Goal: Information Seeking & Learning: Learn about a topic

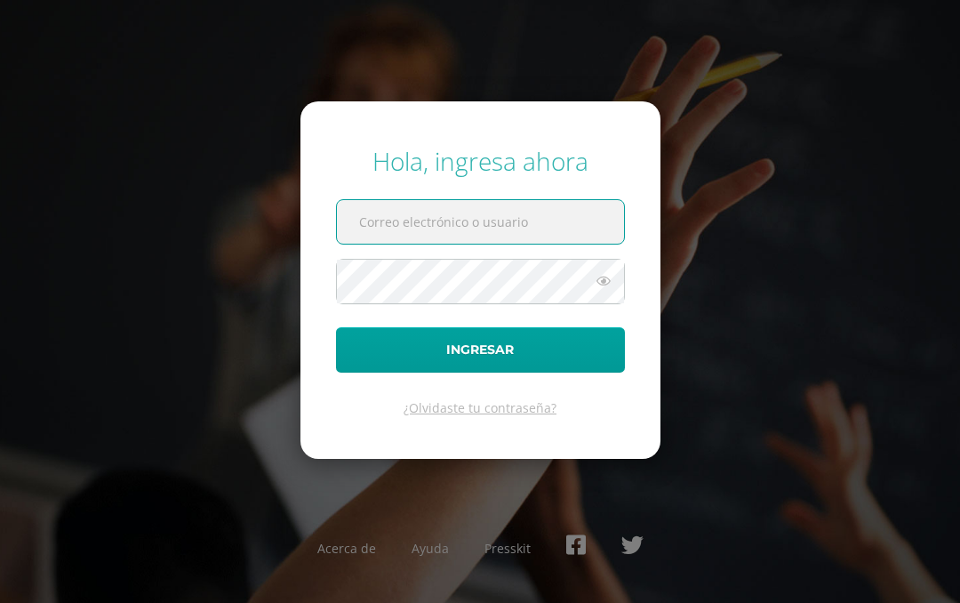
click at [552, 209] on input "text" at bounding box center [480, 222] width 287 height 44
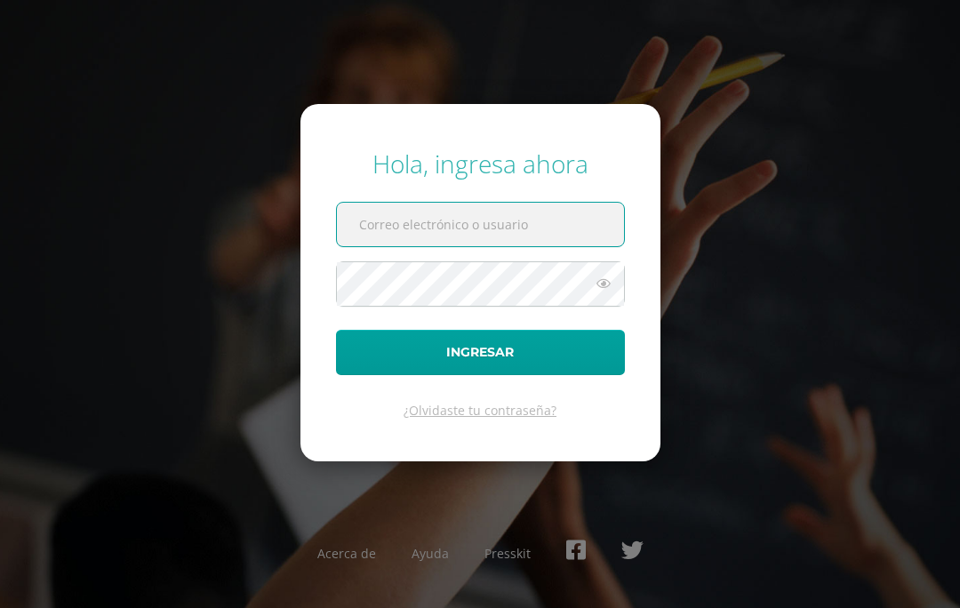
click at [510, 215] on input "text" at bounding box center [480, 225] width 287 height 44
type input "wlopezdb24@gmail.com"
click at [480, 352] on button "Ingresar" at bounding box center [480, 352] width 289 height 45
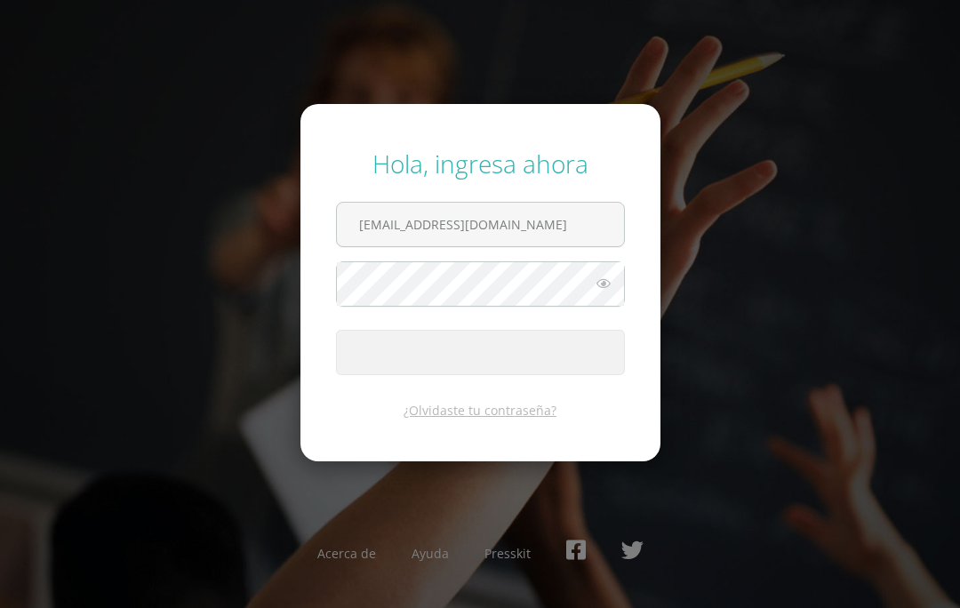
click at [562, 342] on span "submit" at bounding box center [480, 353] width 287 height 44
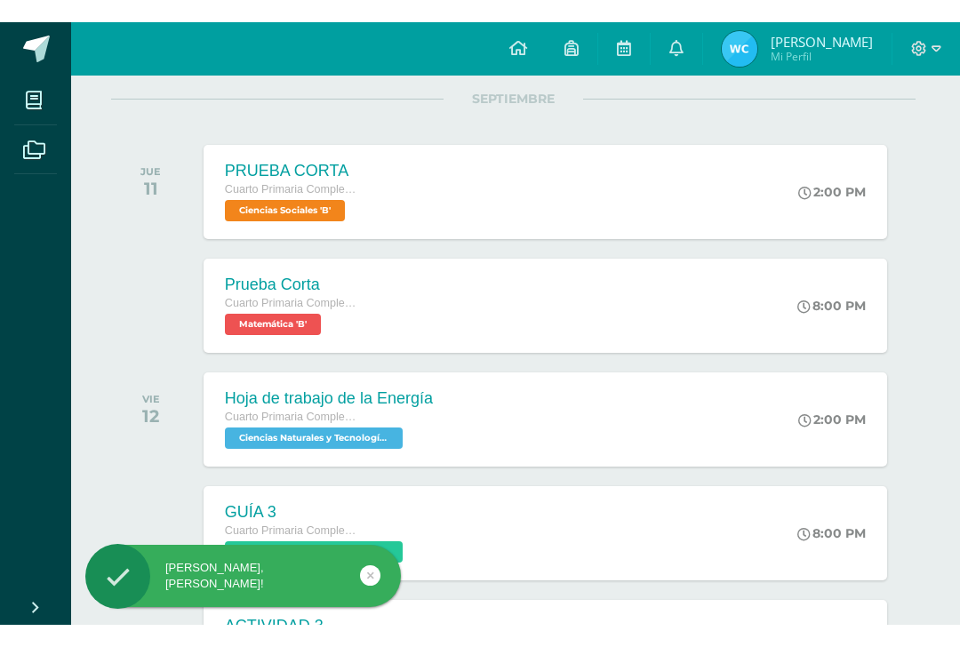
scroll to position [227, 3]
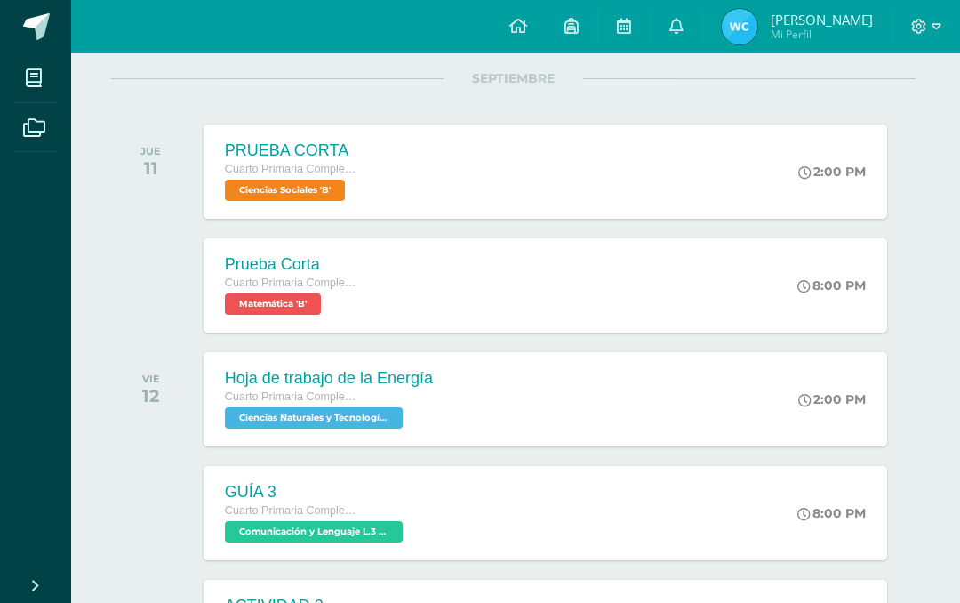
click at [313, 304] on span "Matemática 'B'" at bounding box center [273, 303] width 96 height 21
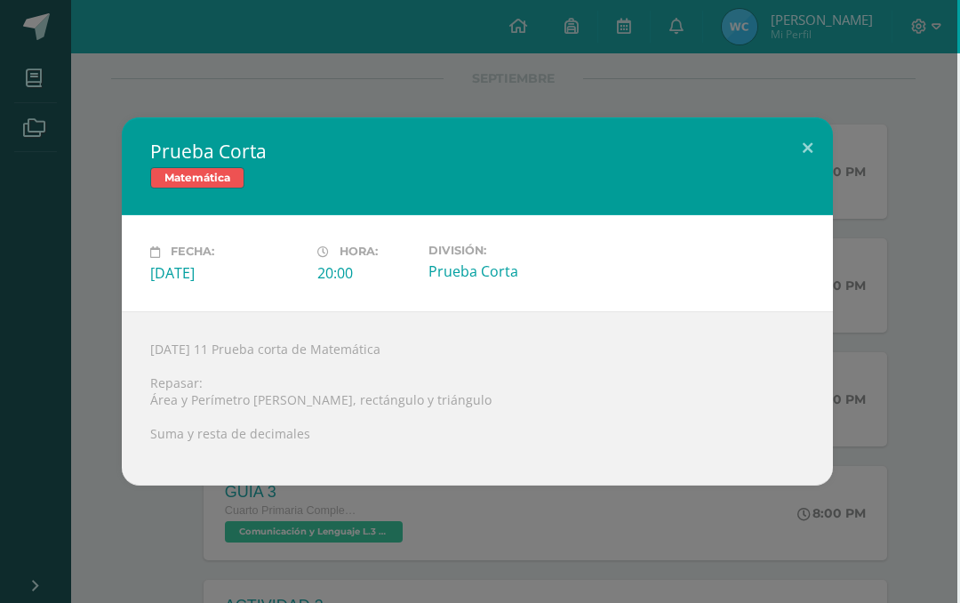
click at [642, 369] on div "Jueves 11 Prueba corta de Matemática Repasar: Área y Perímetro de cuadrado, rec…" at bounding box center [477, 398] width 711 height 174
click at [817, 135] on button at bounding box center [808, 147] width 51 height 60
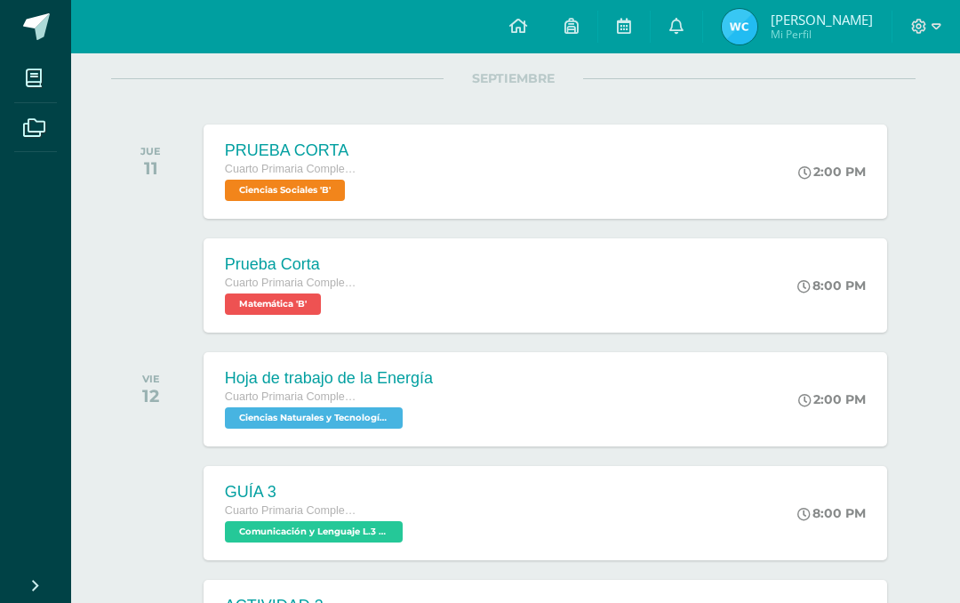
click at [824, 294] on div "8:00 PM" at bounding box center [840, 285] width 93 height 94
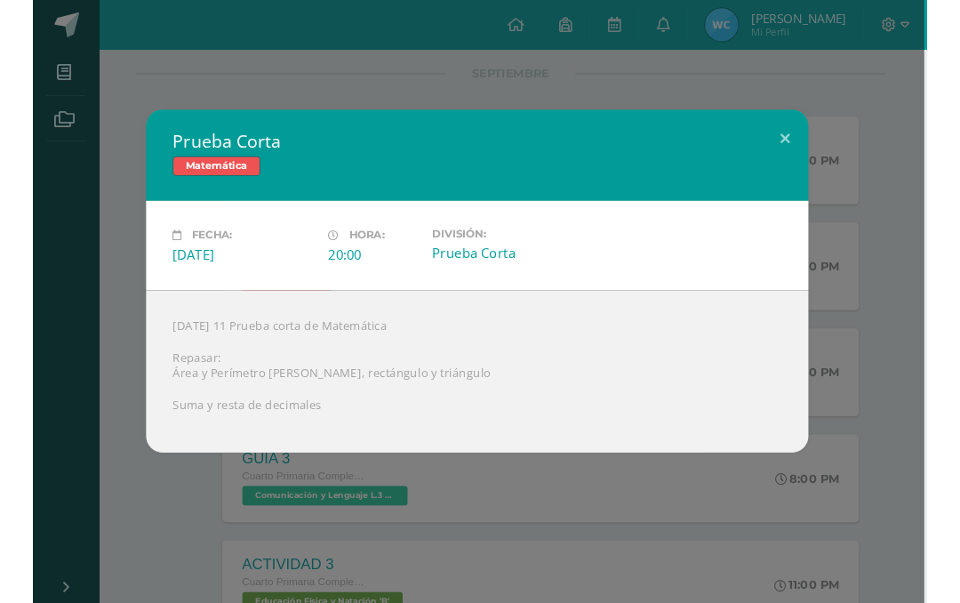
scroll to position [249, 3]
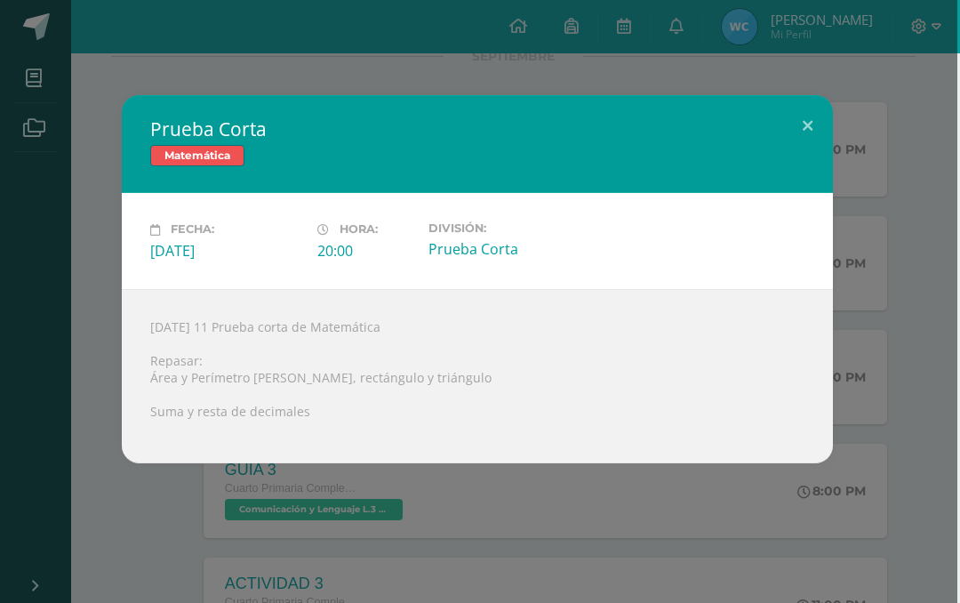
click at [262, 378] on div "Jueves 11 Prueba corta de Matemática Repasar: Área y Perímetro de cuadrado, rec…" at bounding box center [477, 376] width 711 height 174
click at [249, 431] on div at bounding box center [477, 427] width 655 height 14
click at [258, 408] on div "Jueves 11 Prueba corta de Matemática Repasar: Área y Perímetro de cuadrado, rec…" at bounding box center [477, 376] width 711 height 174
click at [175, 244] on div "Jueves 11 de Septiembre" at bounding box center [226, 251] width 153 height 20
click at [347, 235] on span "Hora:" at bounding box center [359, 229] width 38 height 13
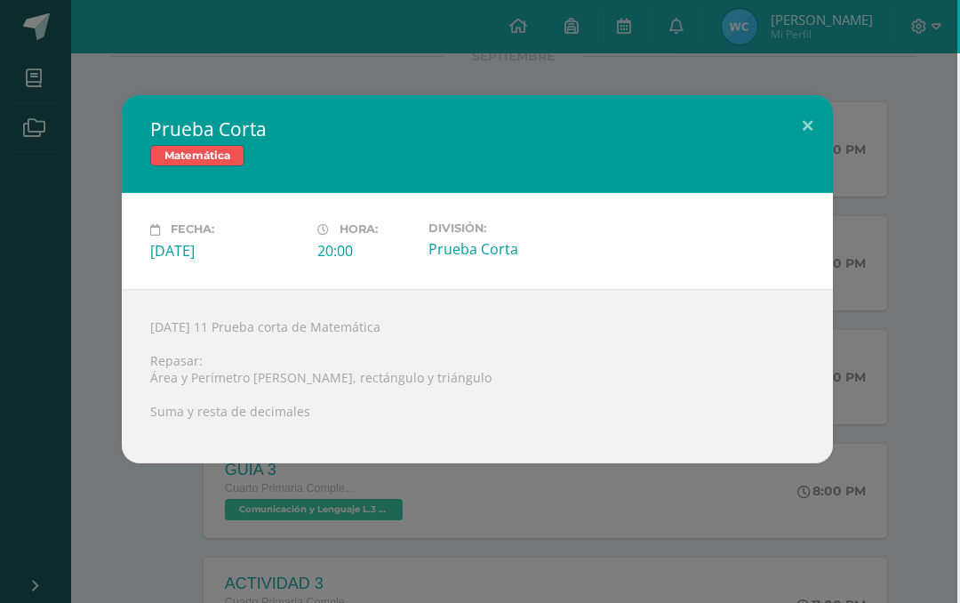
click at [481, 221] on label "División:" at bounding box center [505, 227] width 153 height 13
click at [803, 114] on button at bounding box center [808, 125] width 51 height 60
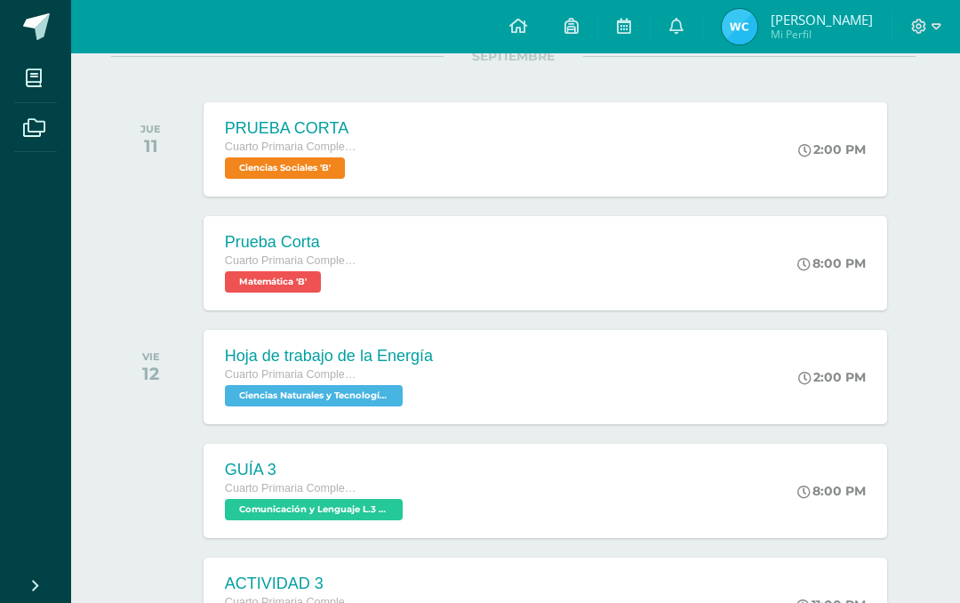
click at [795, 111] on div "2:00 PM" at bounding box center [841, 149] width 92 height 94
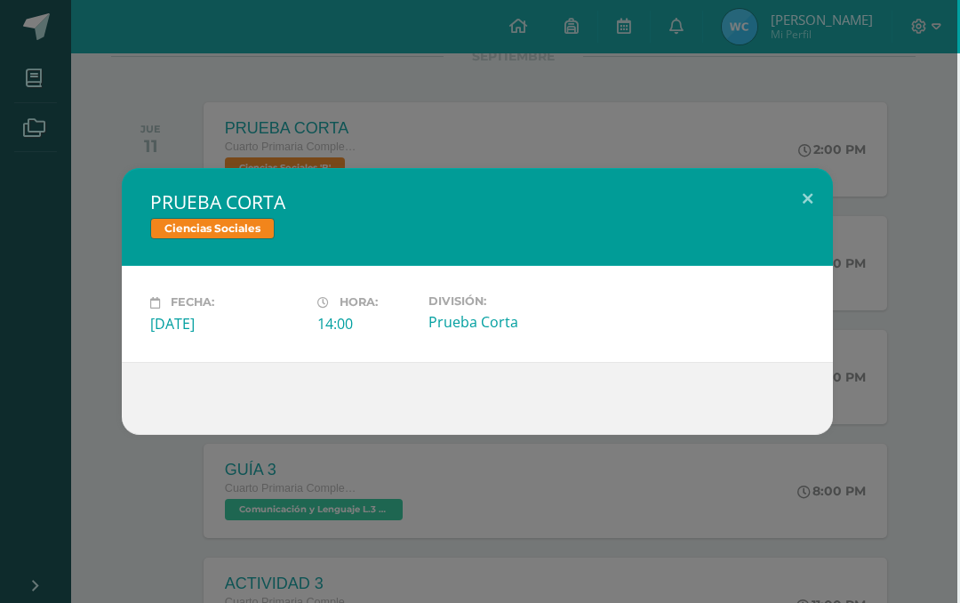
click at [804, 181] on button at bounding box center [808, 198] width 51 height 60
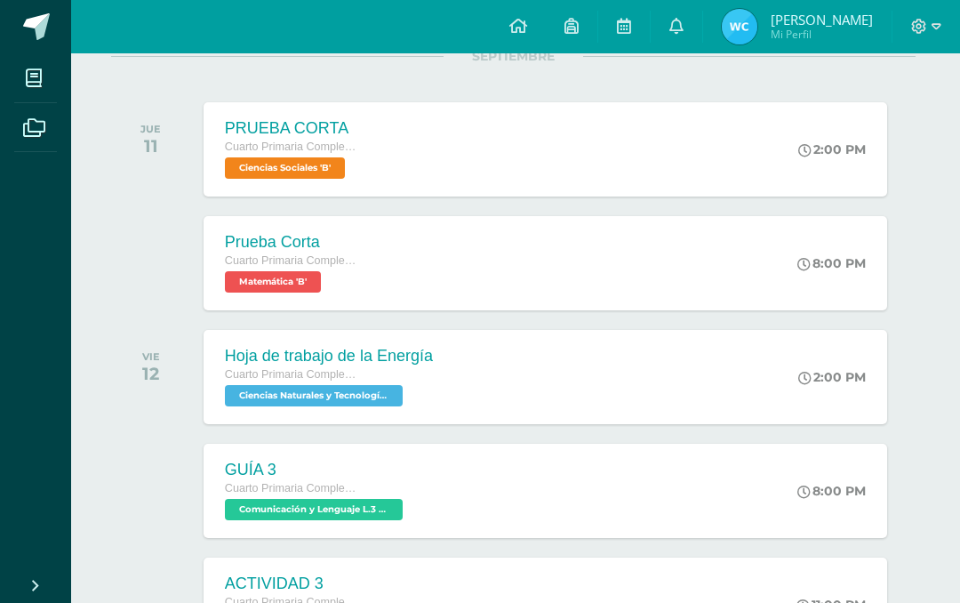
click at [576, 30] on icon at bounding box center [572, 26] width 14 height 16
click at [633, 7] on link at bounding box center [624, 26] width 52 height 53
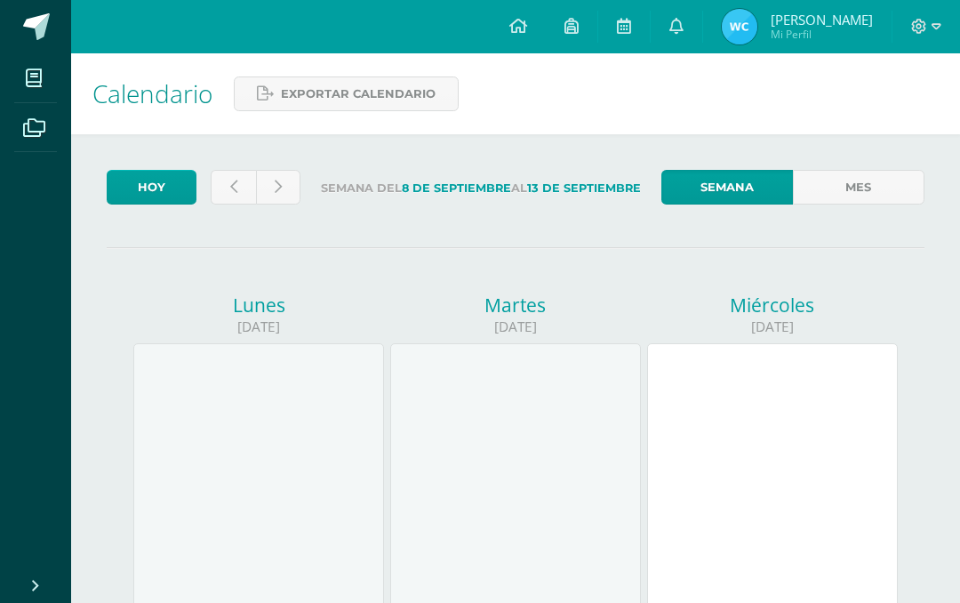
click at [579, 21] on icon at bounding box center [572, 26] width 14 height 16
click at [526, 19] on icon at bounding box center [519, 26] width 18 height 16
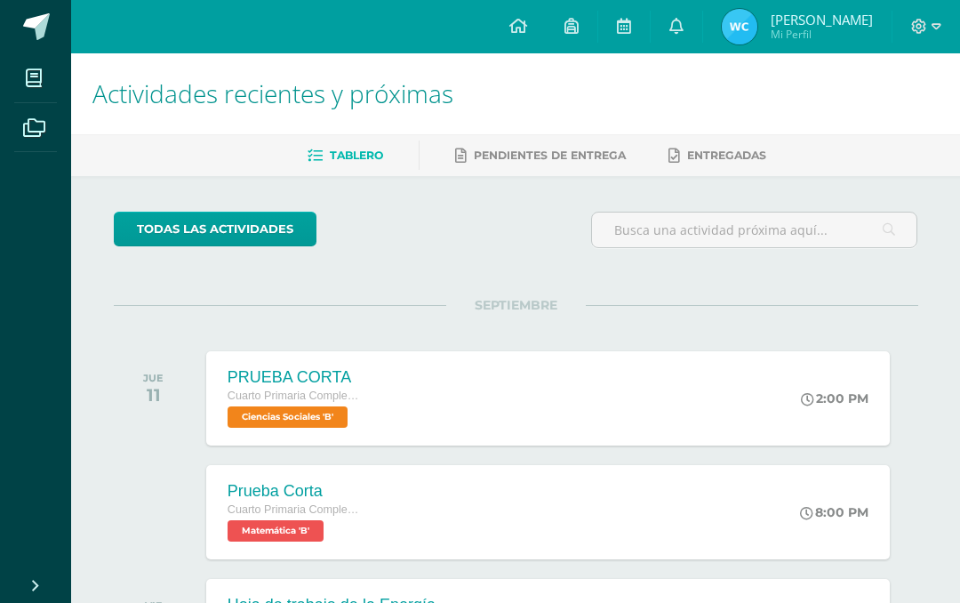
click at [844, 518] on div "8:00 PM" at bounding box center [834, 512] width 68 height 16
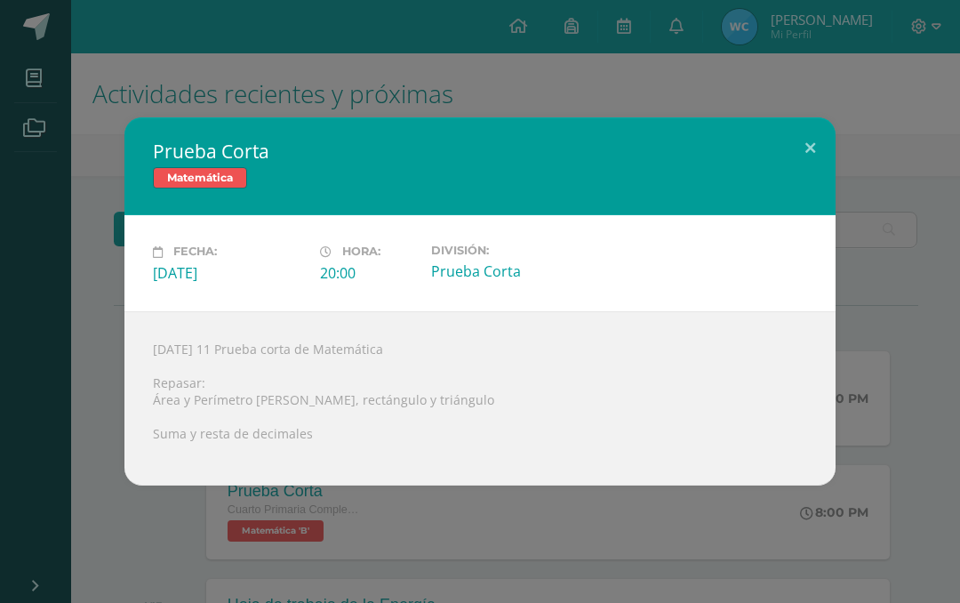
click at [252, 160] on h2 "Prueba Corta" at bounding box center [480, 151] width 655 height 25
click at [220, 167] on span "Matemática" at bounding box center [200, 177] width 94 height 21
click at [206, 260] on div "Fecha: Jueves 11 de Septiembre" at bounding box center [229, 263] width 153 height 38
click at [192, 415] on div "Jueves 11 Prueba corta de Matemática Repasar: Área y Perímetro de cuadrado, rec…" at bounding box center [480, 398] width 711 height 174
click at [482, 431] on div "Jueves 11 Prueba corta de Matemática Repasar: Área y Perímetro de cuadrado, rec…" at bounding box center [480, 398] width 711 height 174
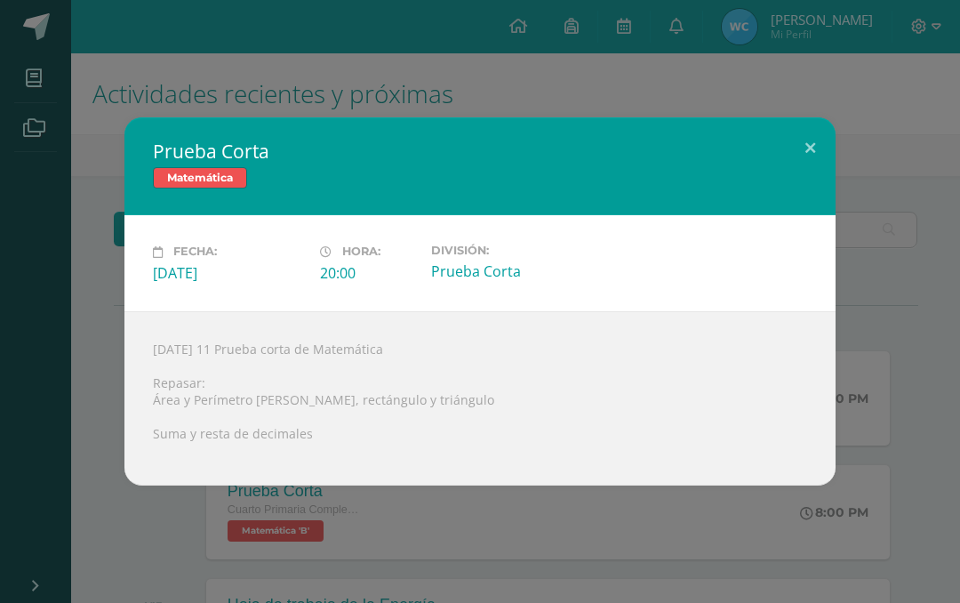
click at [664, 399] on div "Jueves 11 Prueba corta de Matemática Repasar: Área y Perímetro de cuadrado, rec…" at bounding box center [480, 398] width 711 height 174
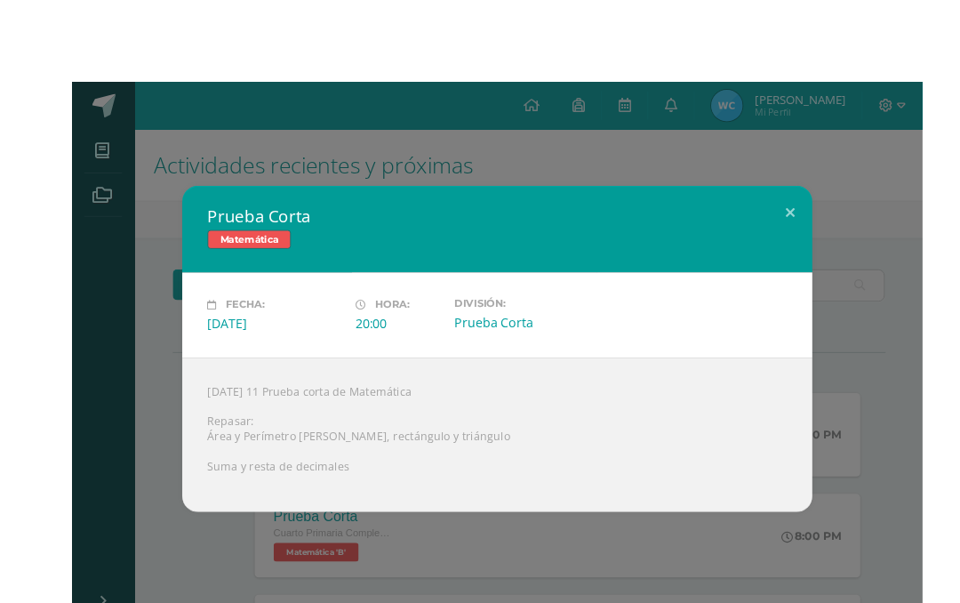
scroll to position [0, 43]
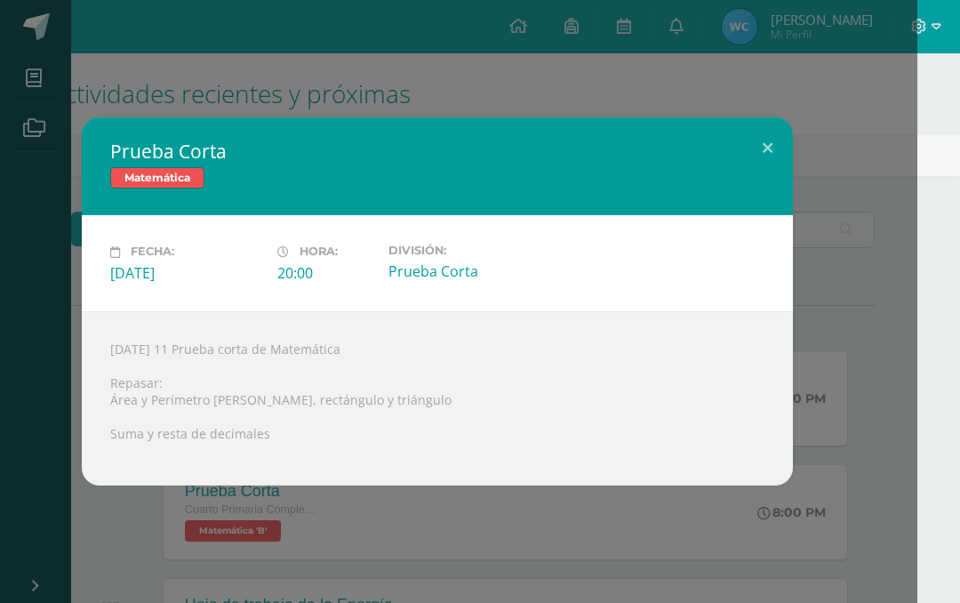
click at [765, 137] on button at bounding box center [768, 147] width 51 height 60
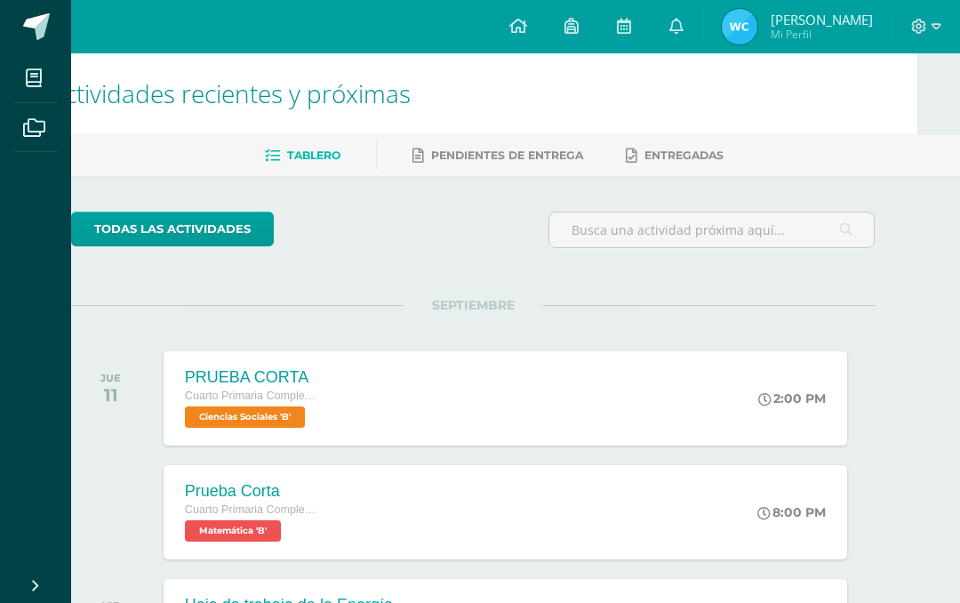
click at [36, 129] on icon at bounding box center [34, 128] width 22 height 18
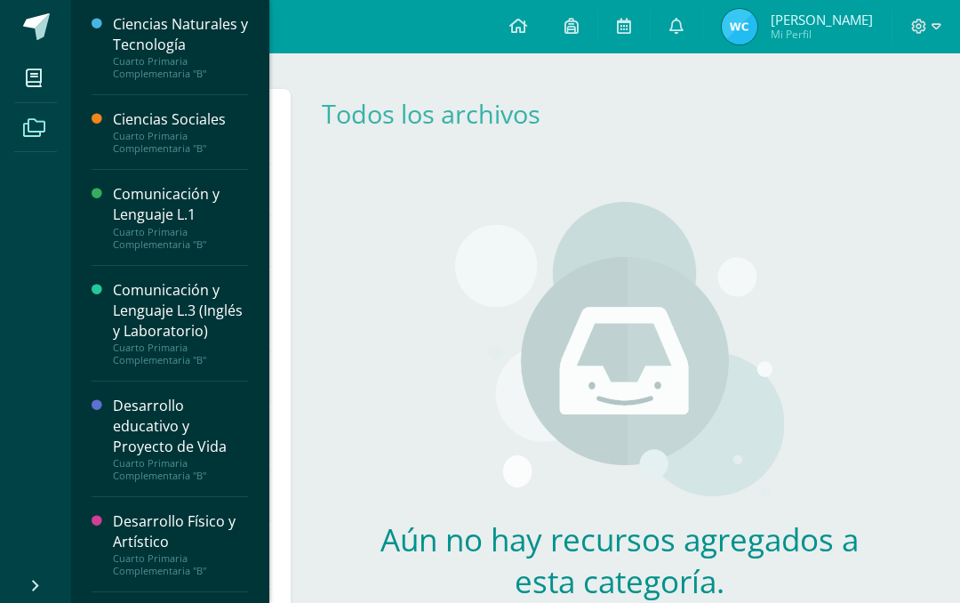
click at [30, 71] on icon at bounding box center [34, 78] width 16 height 18
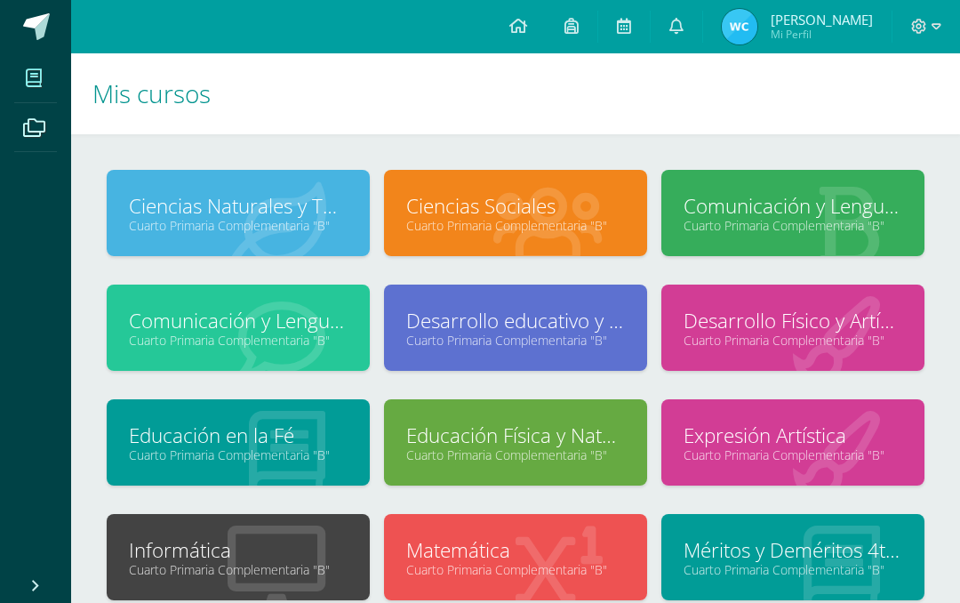
click at [575, 526] on div at bounding box center [559, 558] width 176 height 119
click at [584, 566] on link "Cuarto Primaria Complementaria "B"" at bounding box center [515, 569] width 219 height 17
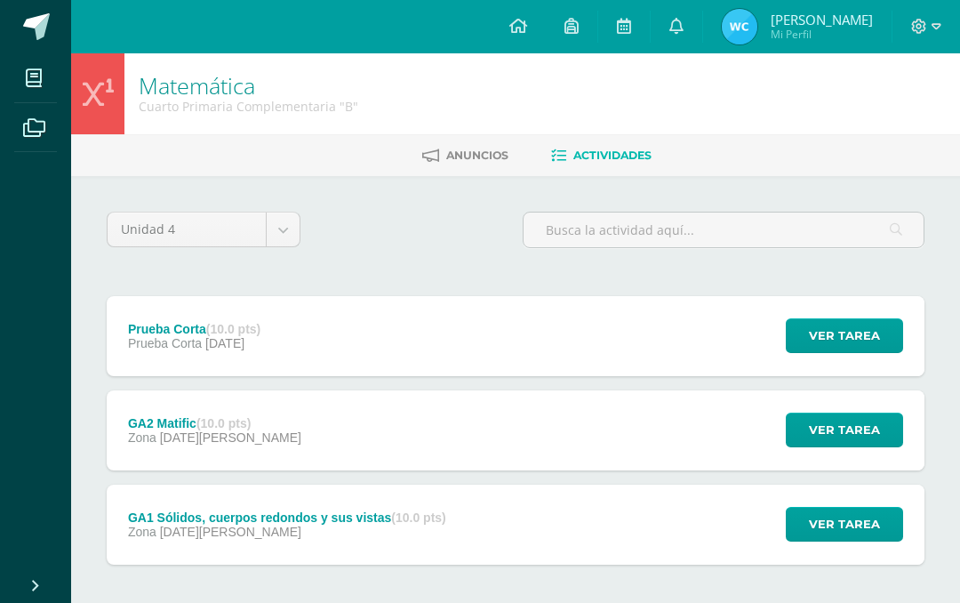
click at [863, 345] on span "Ver tarea" at bounding box center [844, 335] width 71 height 33
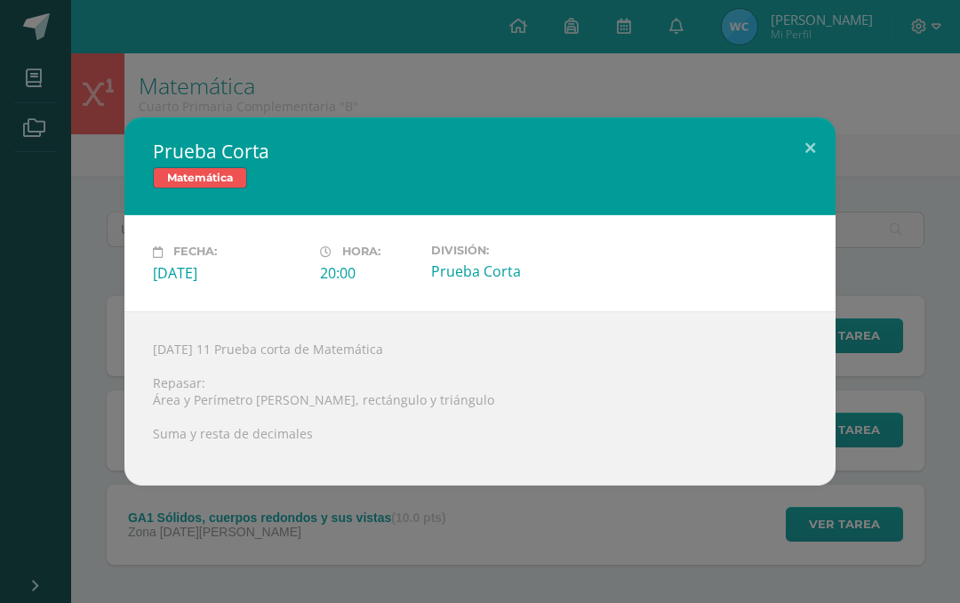
click at [277, 394] on div "Jueves 11 Prueba corta de Matemática Repasar: Área y Perímetro de cuadrado, rec…" at bounding box center [480, 398] width 711 height 174
click at [821, 144] on button at bounding box center [810, 147] width 51 height 60
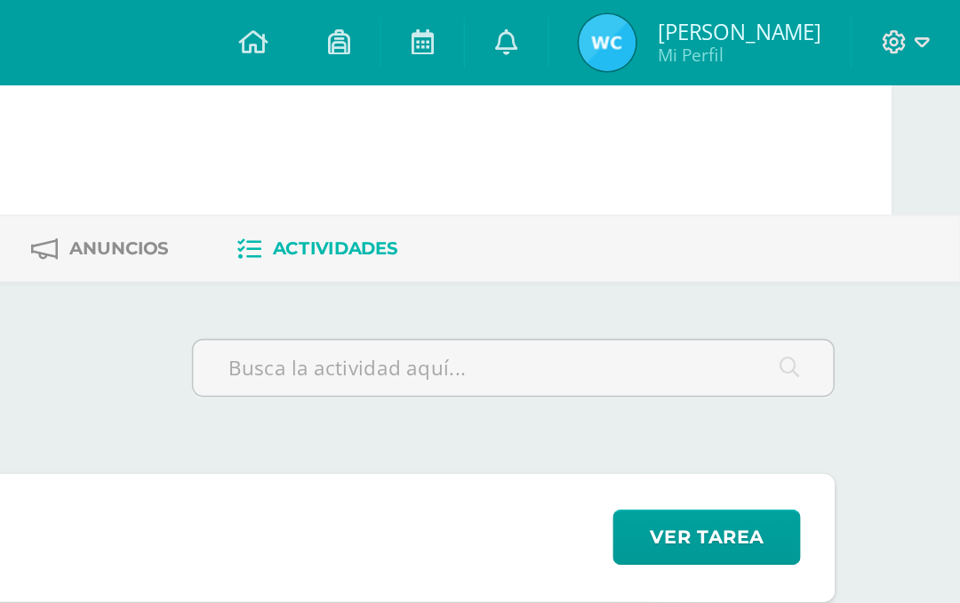
scroll to position [0, 42]
click at [567, 211] on html "Mis cursos Archivos Cerrar panel Ciencias Naturales y Tecnología Cuarto Primari…" at bounding box center [438, 341] width 960 height 683
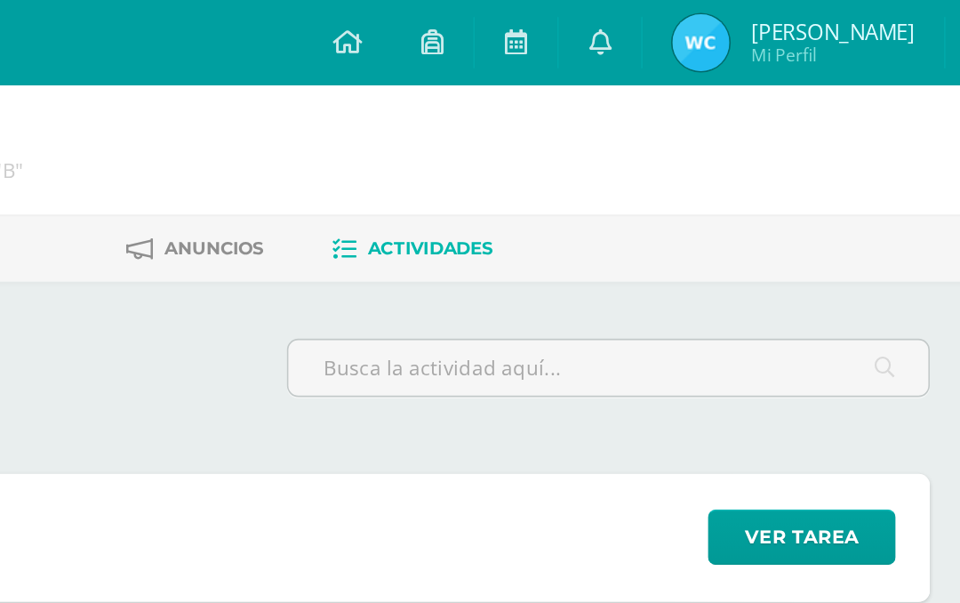
click at [628, 268] on html "Mis cursos Archivos Cerrar panel Ciencias Naturales y Tecnología Cuarto Primari…" at bounding box center [438, 341] width 960 height 683
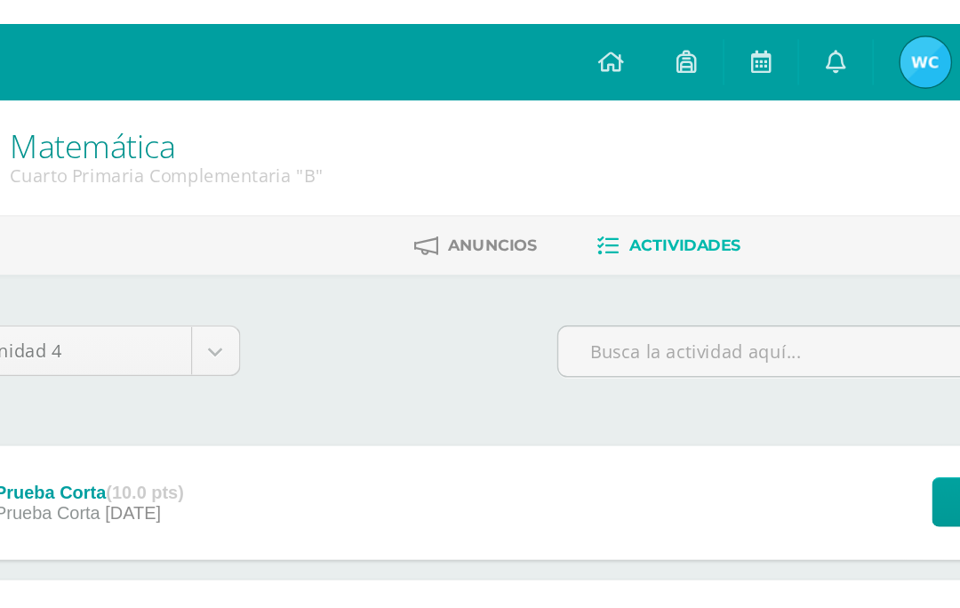
scroll to position [0, 0]
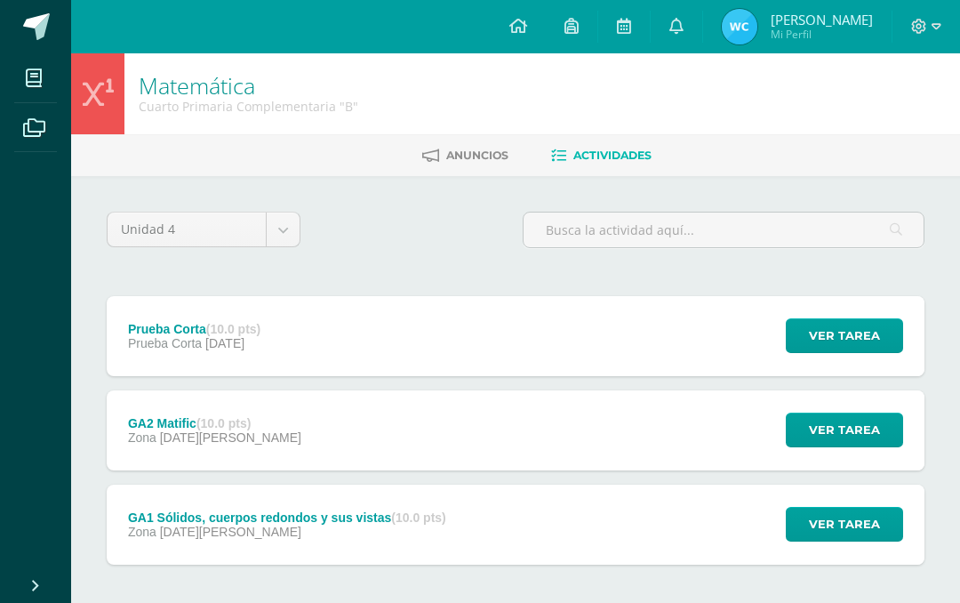
click at [833, 224] on input "text" at bounding box center [724, 230] width 400 height 35
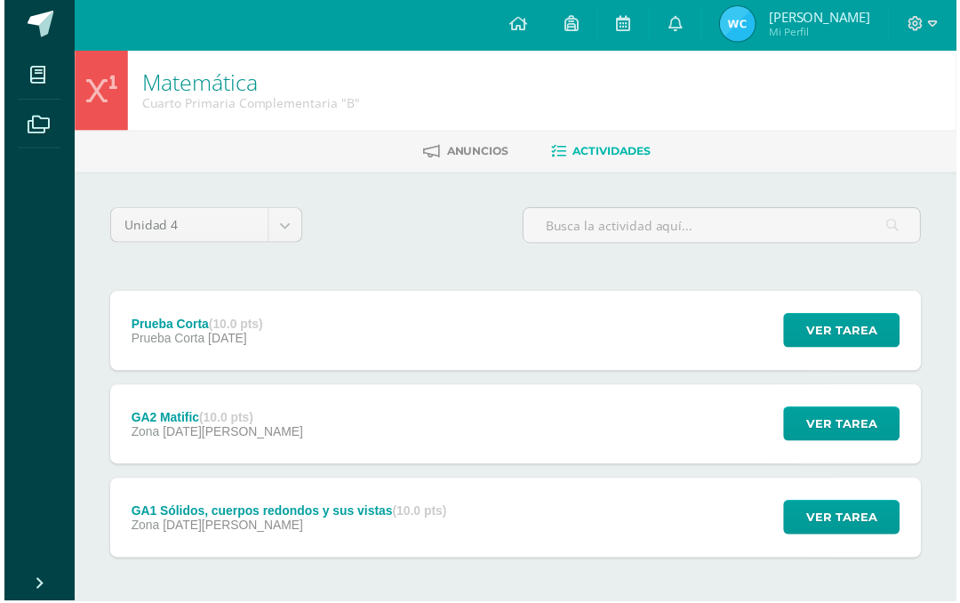
scroll to position [3, 0]
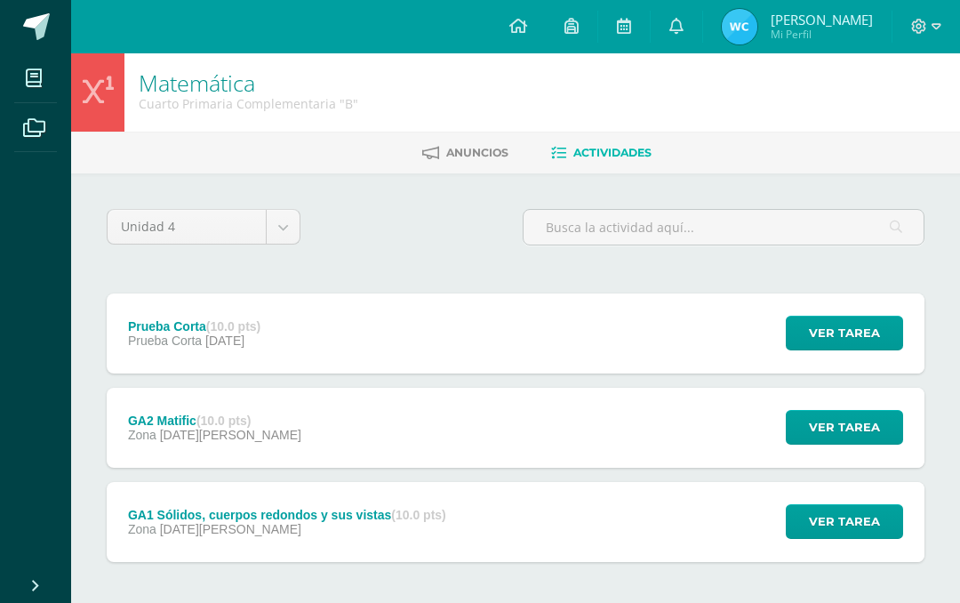
click at [684, 25] on icon at bounding box center [677, 26] width 14 height 16
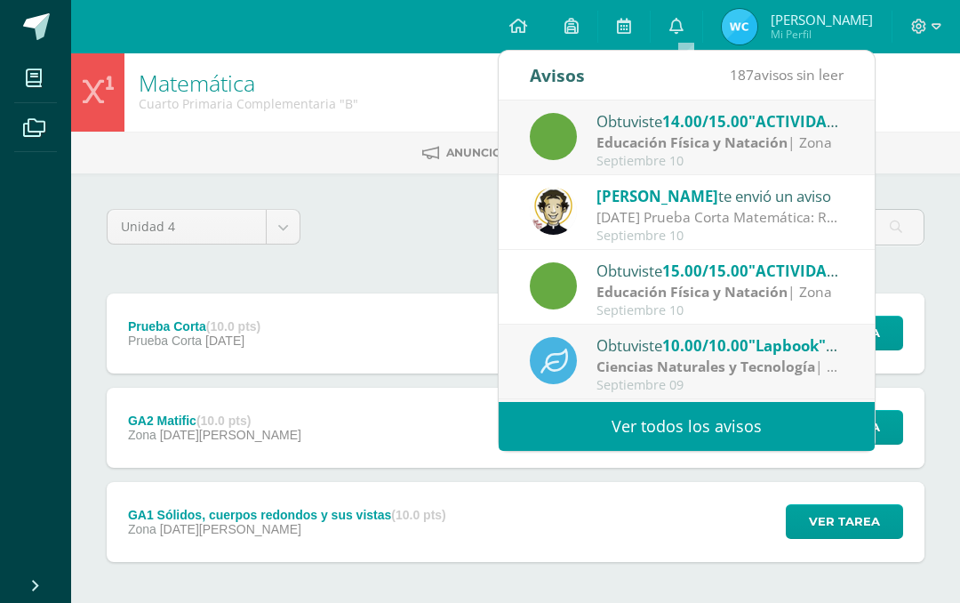
click at [682, 432] on link "Ver todos los avisos" at bounding box center [687, 426] width 376 height 49
click at [672, 423] on link "Ver todos los avisos" at bounding box center [687, 426] width 376 height 49
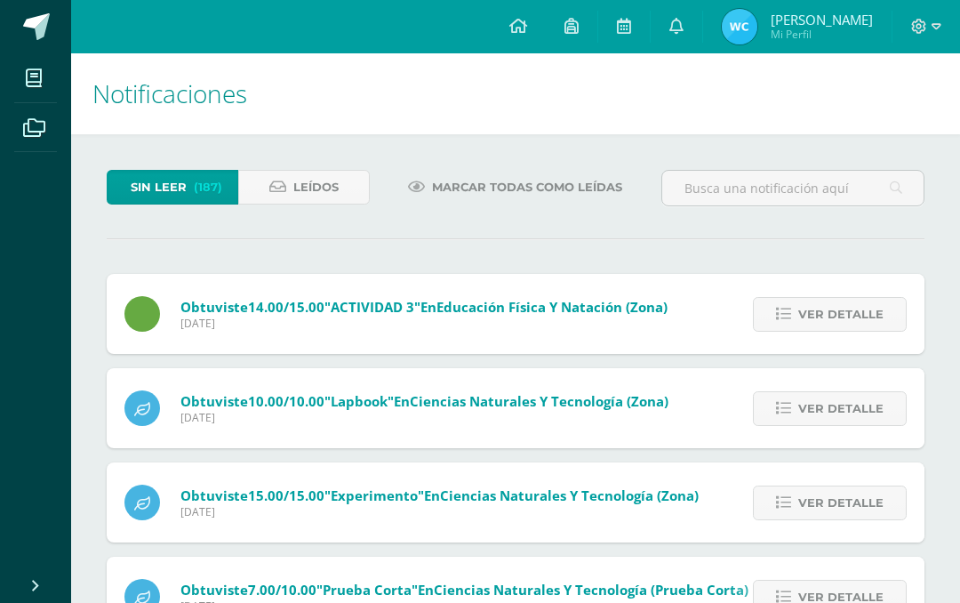
scroll to position [0, 4]
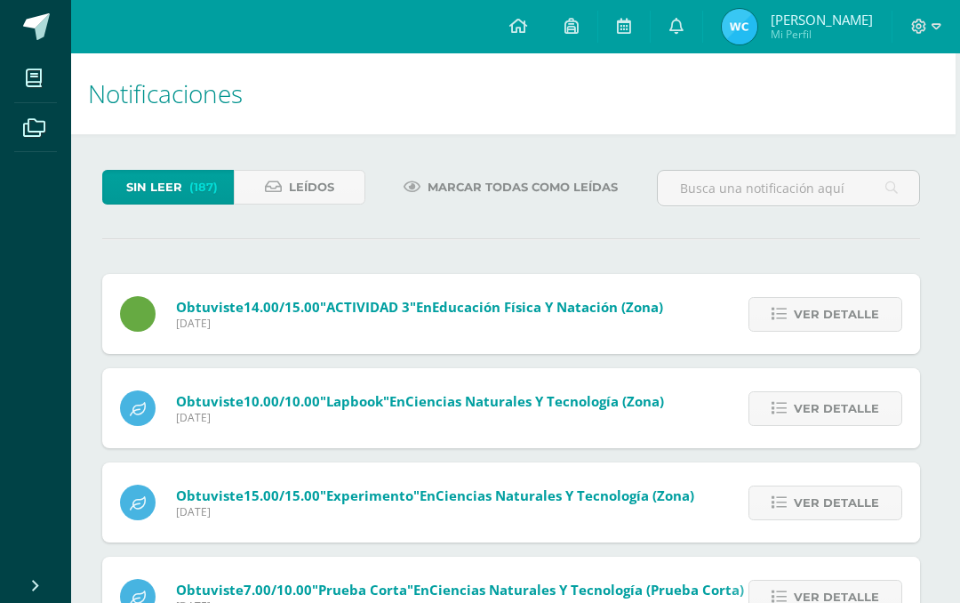
click at [319, 179] on span "Leídos" at bounding box center [311, 187] width 45 height 33
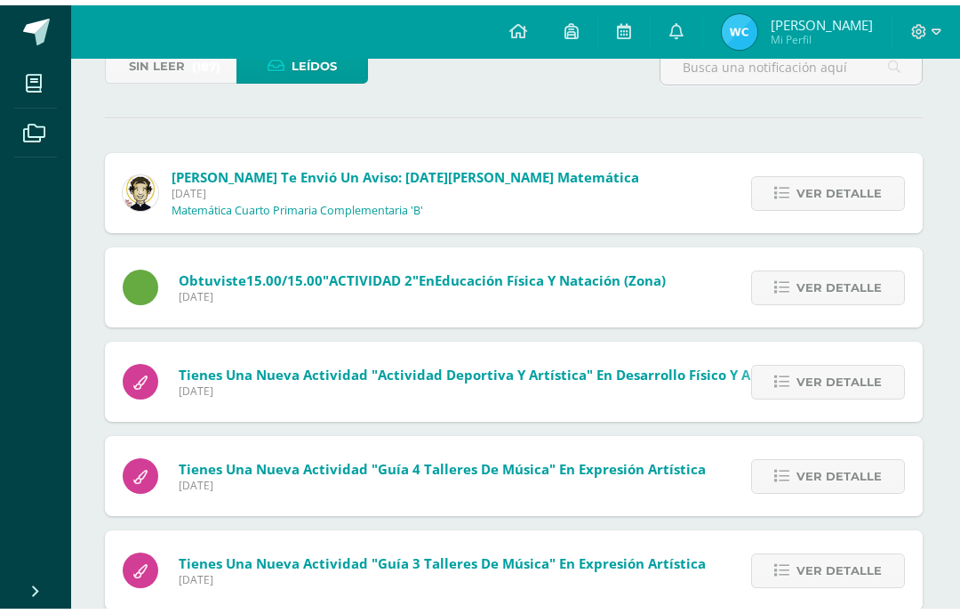
scroll to position [125, 2]
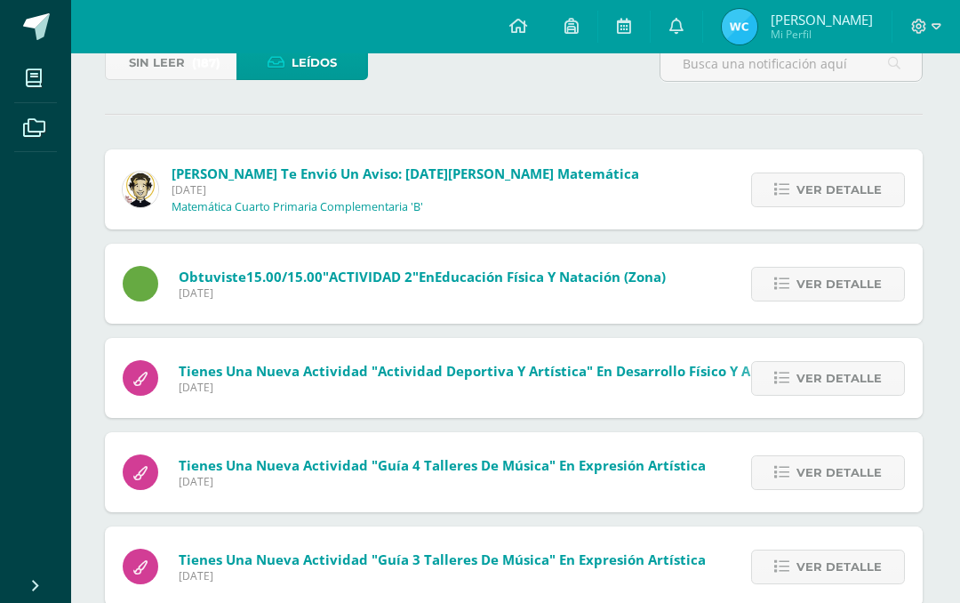
click at [831, 200] on span "Ver detalle" at bounding box center [839, 189] width 85 height 33
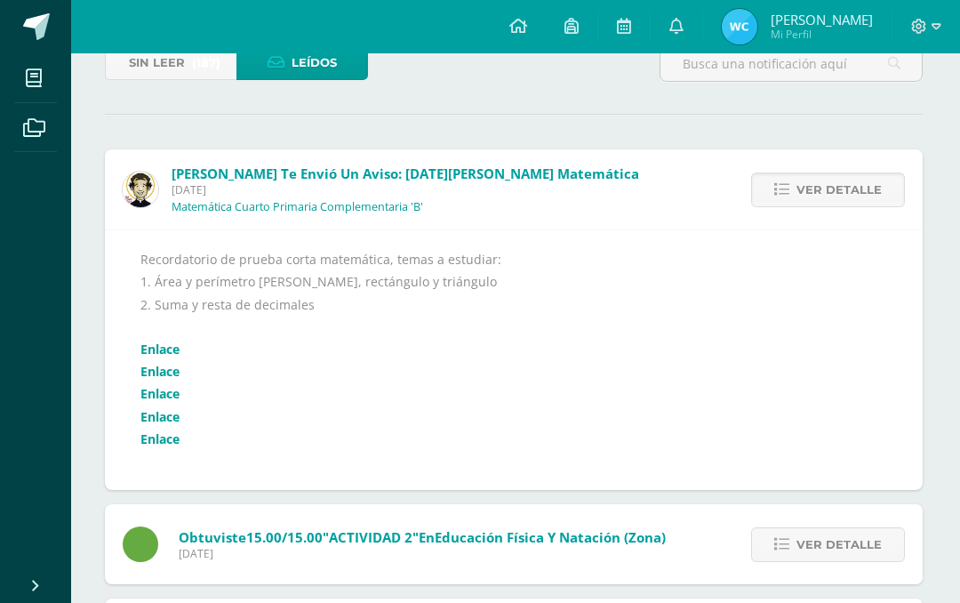
click at [168, 343] on link "Enlace" at bounding box center [160, 349] width 39 height 17
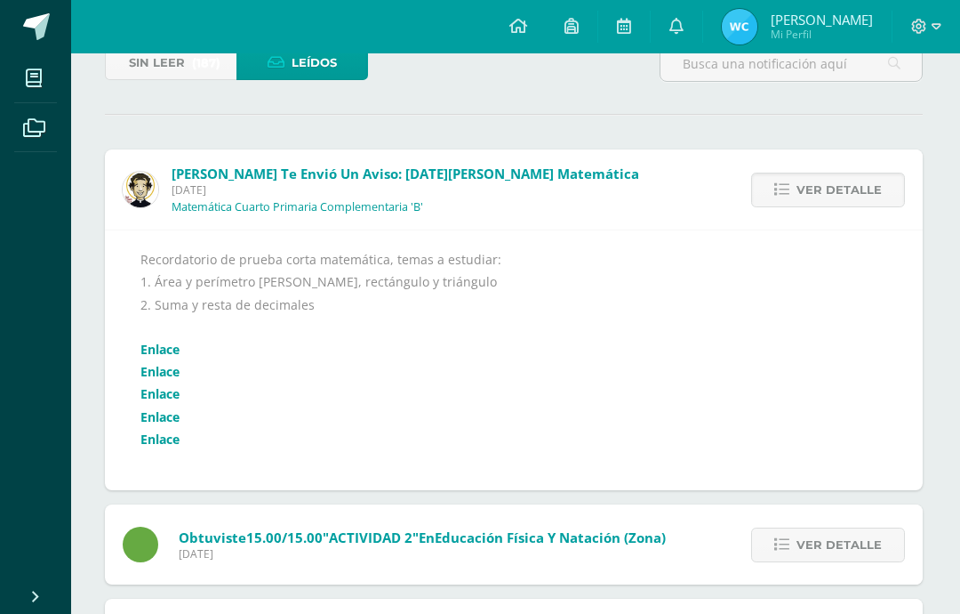
click at [170, 351] on link "Enlace" at bounding box center [160, 349] width 39 height 17
click at [151, 372] on link "Enlace" at bounding box center [160, 371] width 39 height 17
click at [164, 392] on link "Enlace" at bounding box center [160, 393] width 39 height 17
click at [160, 415] on link "Enlace" at bounding box center [160, 416] width 39 height 17
click at [148, 446] on link "Enlace" at bounding box center [160, 438] width 39 height 17
